Goal: Navigation & Orientation: Go to known website

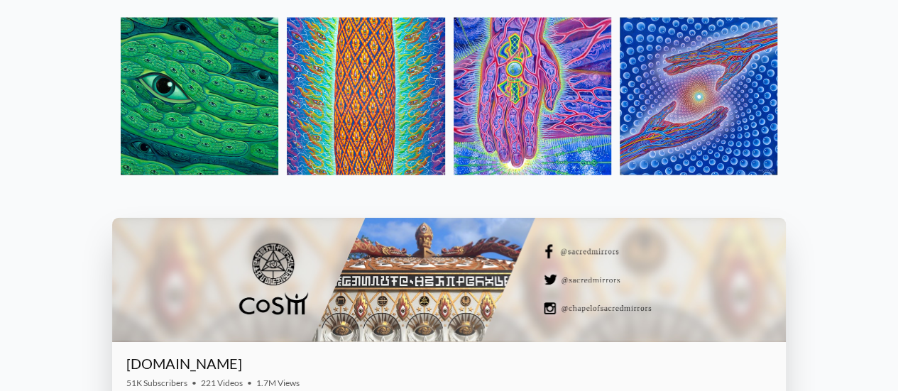
scroll to position [1488, 0]
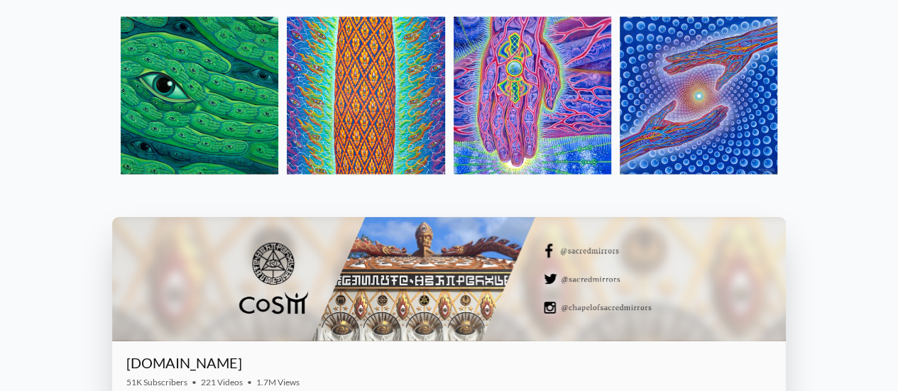
drag, startPoint x: 776, startPoint y: 248, endPoint x: 126, endPoint y: 249, distance: 650.1
